Goal: Task Accomplishment & Management: Manage account settings

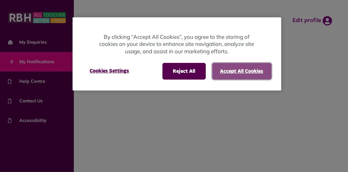
click at [242, 70] on button "Accept All Cookies" at bounding box center [241, 71] width 59 height 17
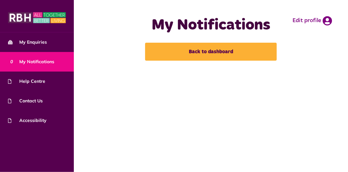
click at [62, 64] on link "0 My Notifications" at bounding box center [37, 62] width 74 height 20
click at [53, 61] on span "0 My Notifications" at bounding box center [31, 61] width 46 height 7
click at [178, 49] on link "Back to dashboard" at bounding box center [211, 52] width 132 height 18
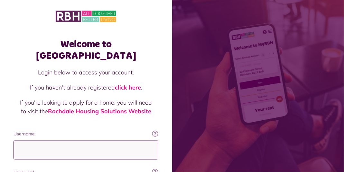
click at [37, 141] on input "Username" at bounding box center [85, 150] width 145 height 19
type input "**********"
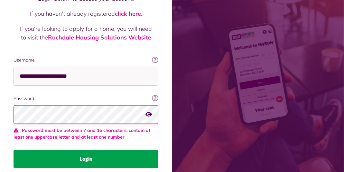
click at [84, 130] on fieldset "**********" at bounding box center [85, 113] width 145 height 112
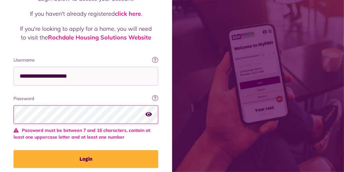
click at [148, 112] on icon "button" at bounding box center [148, 115] width 6 height 6
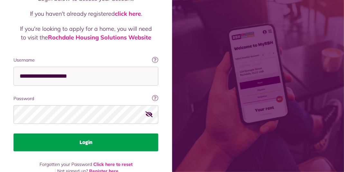
click at [82, 134] on button "Login" at bounding box center [85, 143] width 145 height 18
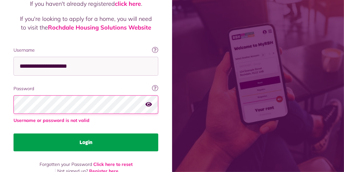
scroll to position [74, 0]
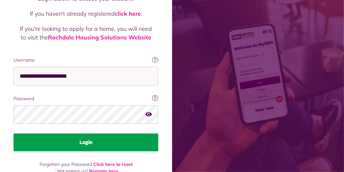
click at [85, 134] on button "Login" at bounding box center [85, 143] width 145 height 18
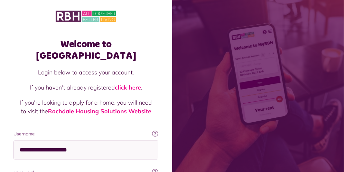
scroll to position [84, 0]
